Goal: Task Accomplishment & Management: Complete application form

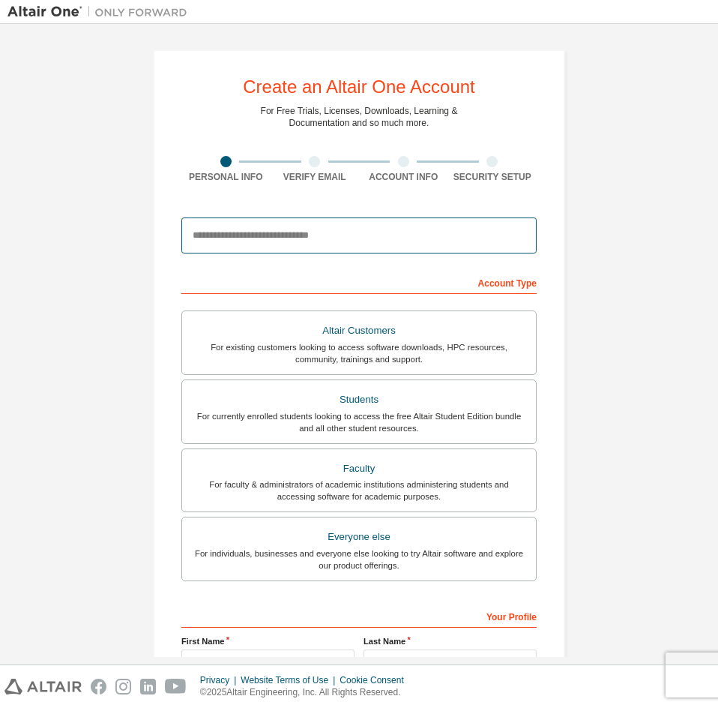
click at [263, 233] on input "email" at bounding box center [358, 235] width 355 height 36
click at [250, 230] on input "email" at bounding box center [358, 235] width 355 height 36
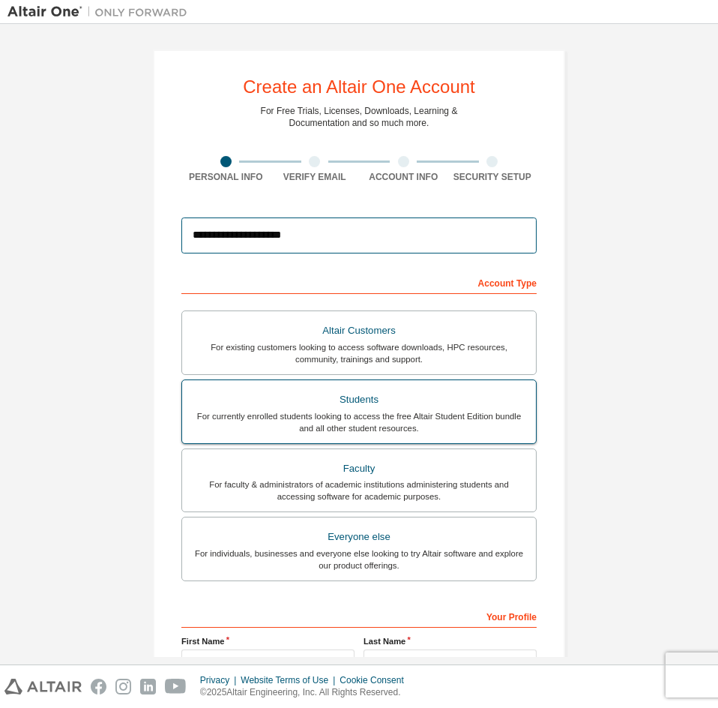
type input "**********"
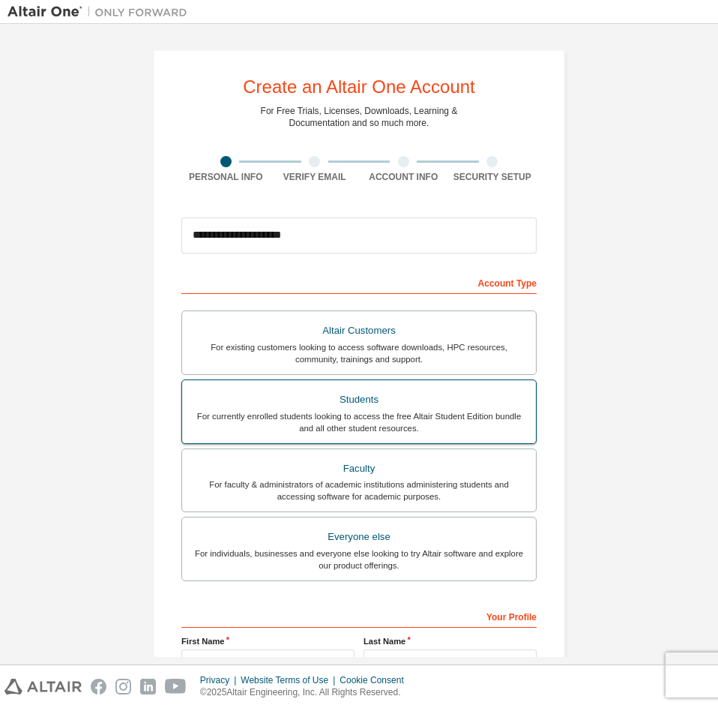
click at [342, 417] on div "For currently enrolled students looking to access the free Altair Student Editi…" at bounding box center [359, 422] width 336 height 24
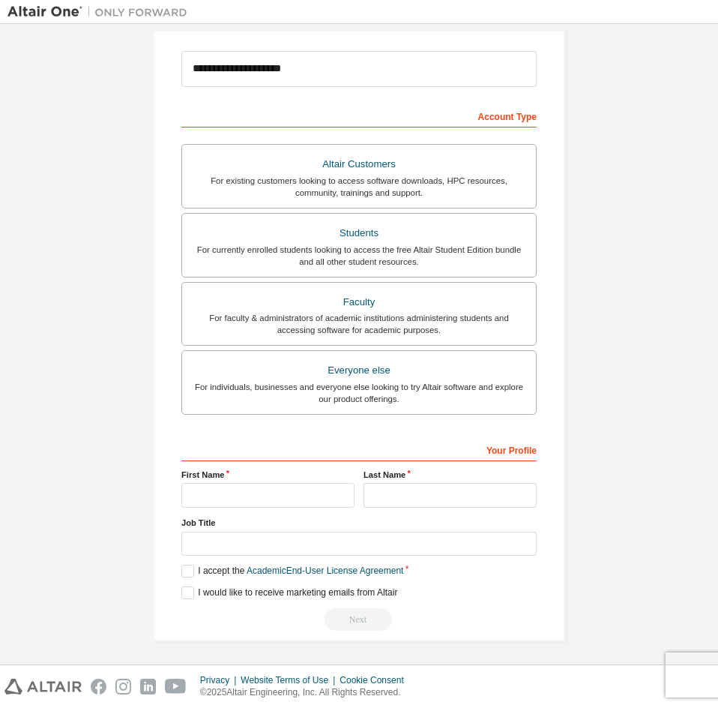
scroll to position [169, 0]
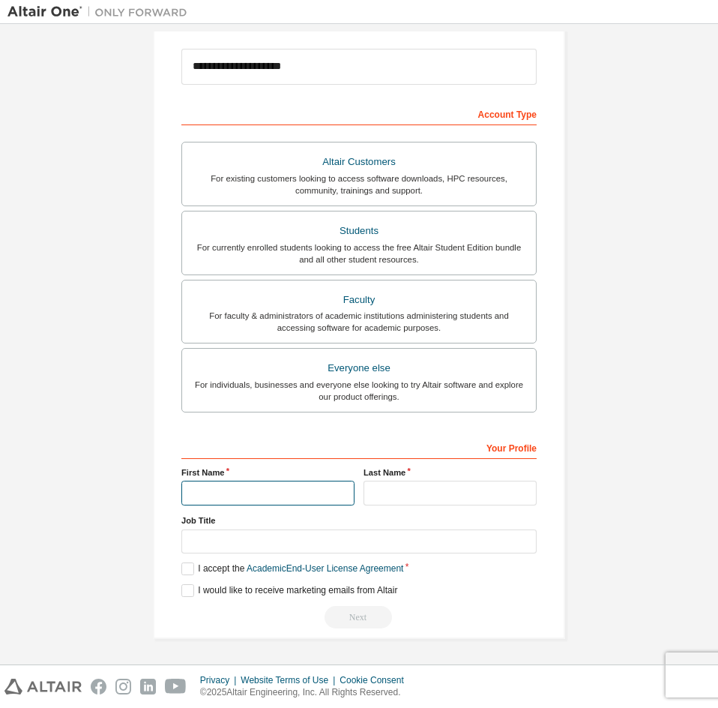
click at [211, 492] on input "text" at bounding box center [267, 492] width 173 height 25
type input "*"
type input "**********"
click at [410, 501] on input "text" at bounding box center [450, 492] width 173 height 25
type input "*******"
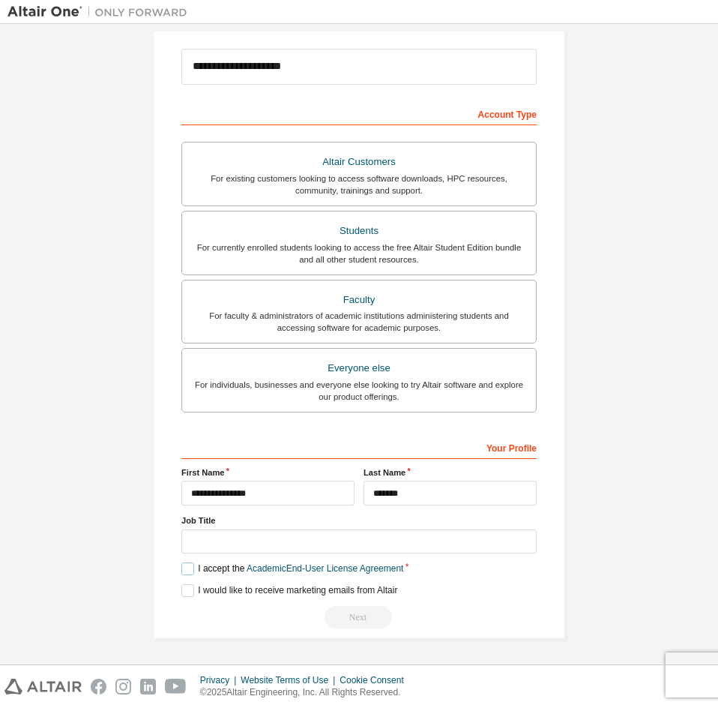
click at [190, 567] on label "I accept the Academic End-User License Agreement" at bounding box center [292, 568] width 222 height 13
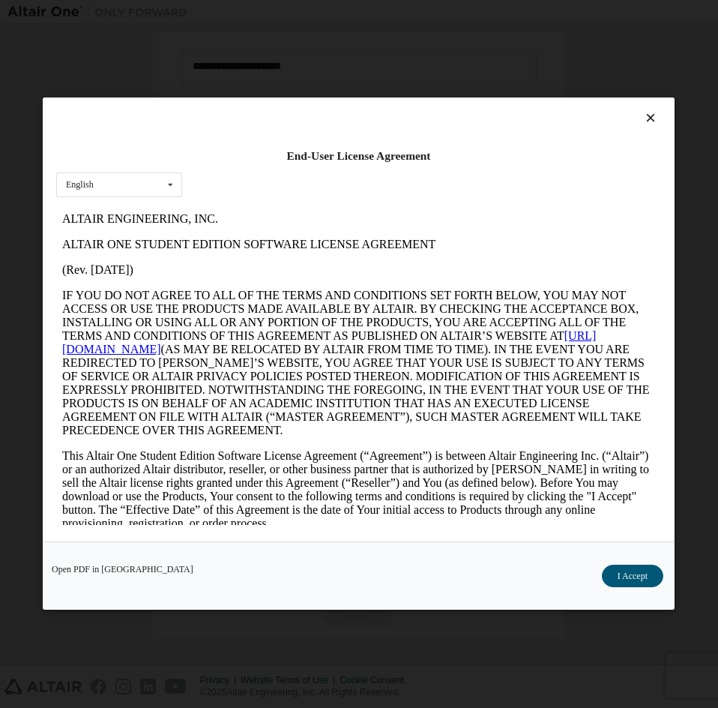
scroll to position [0, 0]
click at [637, 573] on button "I Accept" at bounding box center [632, 576] width 61 height 22
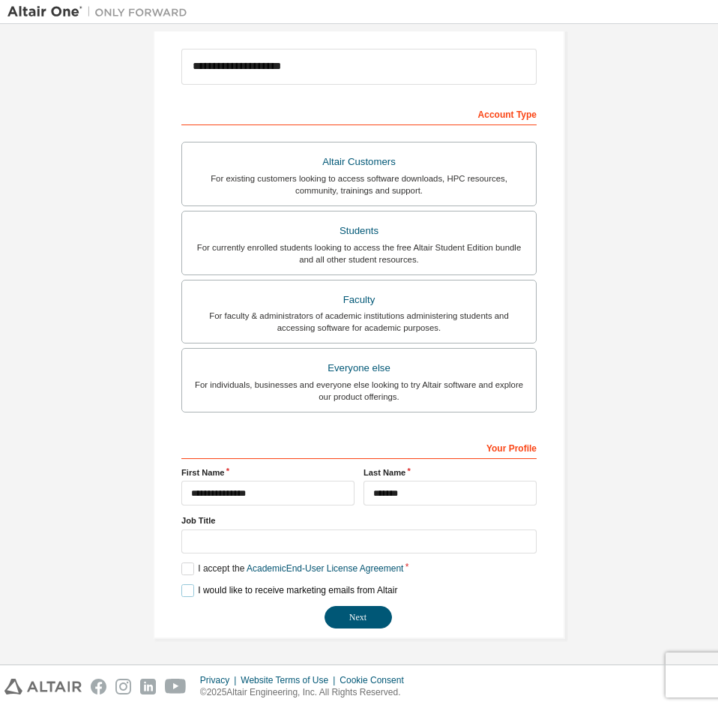
click at [181, 594] on label "I would like to receive marketing emails from Altair" at bounding box center [289, 590] width 216 height 13
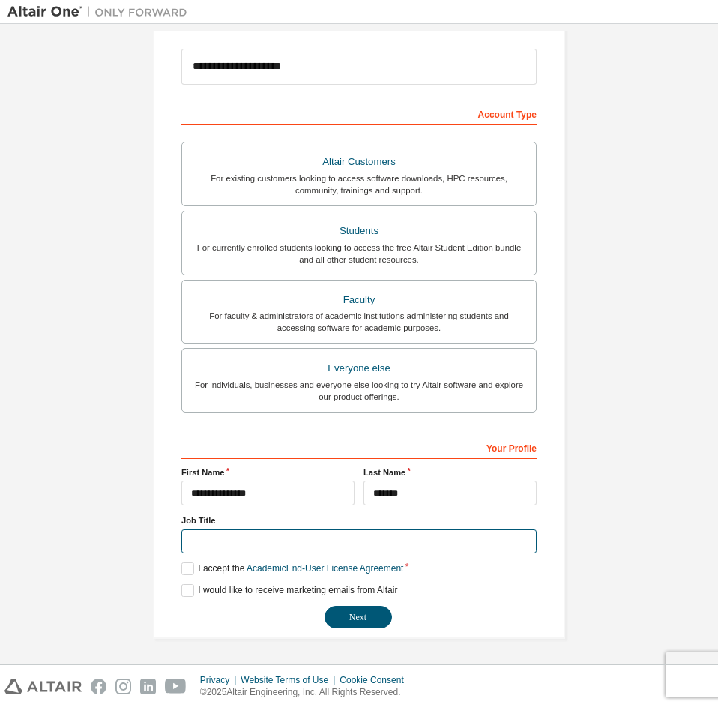
click at [206, 541] on input "text" at bounding box center [358, 541] width 355 height 25
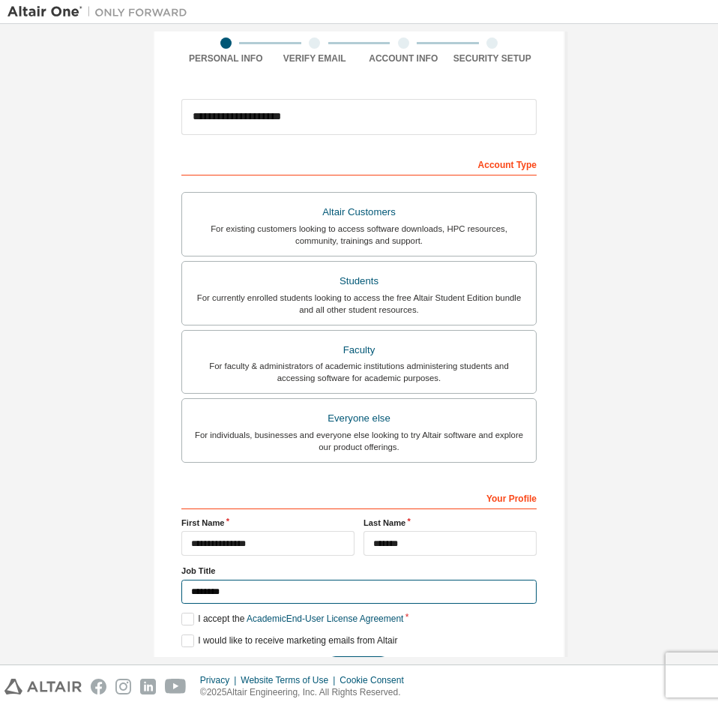
scroll to position [169, 0]
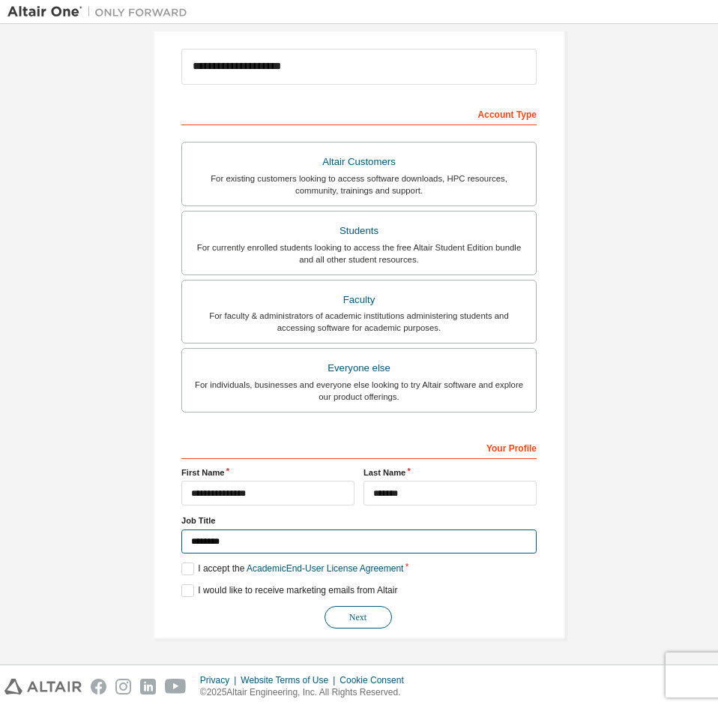
type input "*******"
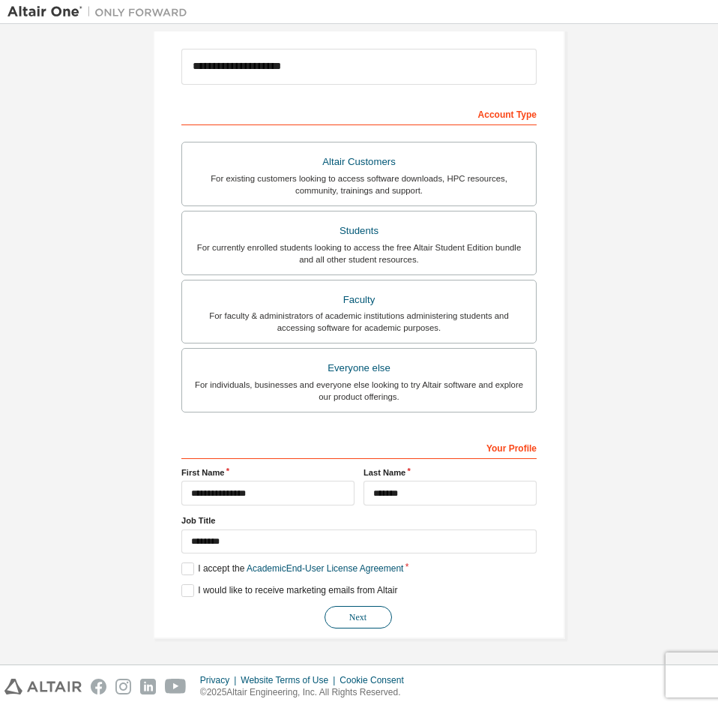
click at [353, 622] on button "Next" at bounding box center [358, 617] width 67 height 22
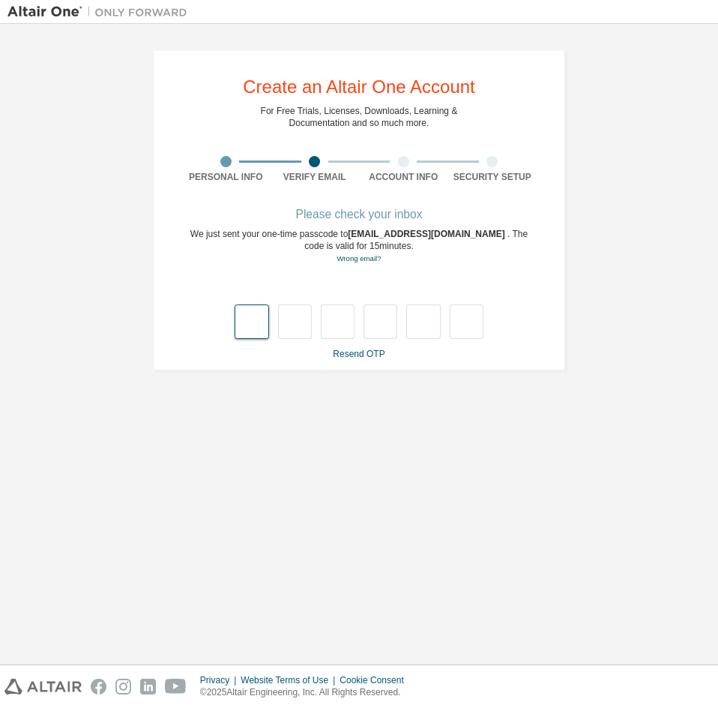
click at [261, 320] on input "text" at bounding box center [252, 321] width 34 height 34
type input "*"
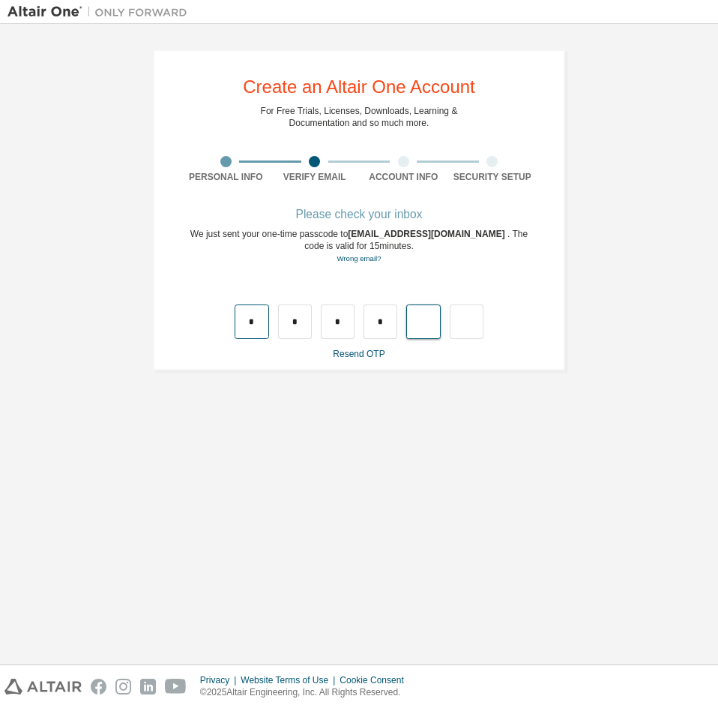
type input "*"
